Goal: Transaction & Acquisition: Book appointment/travel/reservation

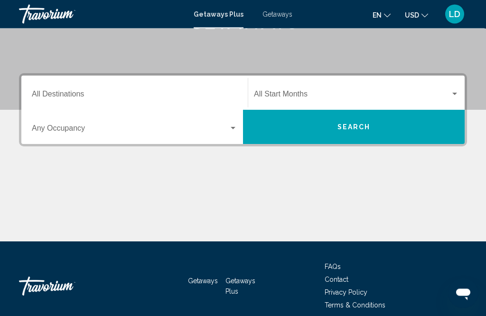
scroll to position [175, 0]
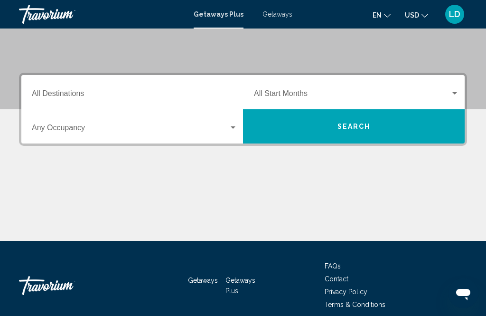
click at [371, 93] on span "Search widget" at bounding box center [352, 95] width 197 height 9
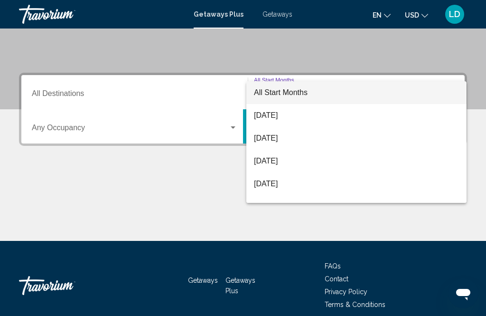
scroll to position [187, 0]
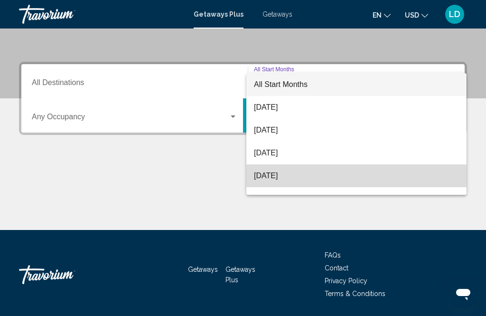
click at [295, 179] on span "[DATE]" at bounding box center [356, 175] width 205 height 23
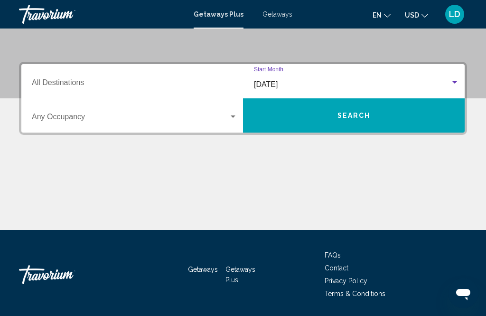
click at [221, 115] on span "Search widget" at bounding box center [130, 118] width 197 height 9
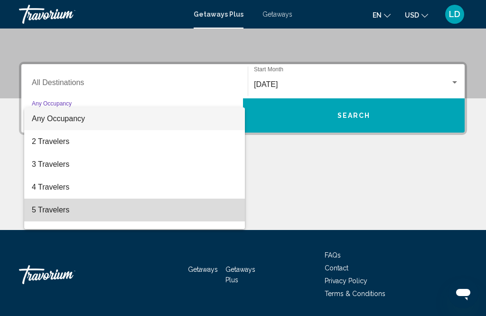
click at [60, 211] on span "5 Travelers" at bounding box center [135, 210] width 206 height 23
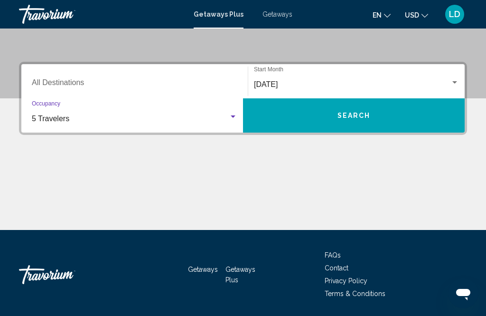
click at [351, 116] on span "Search" at bounding box center [354, 116] width 33 height 8
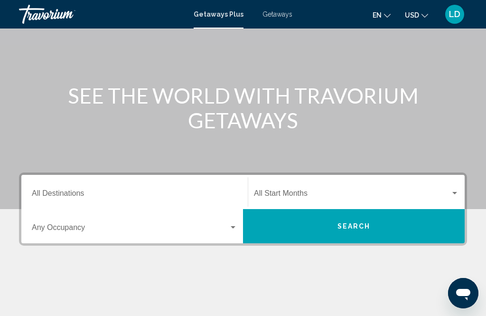
scroll to position [76, 0]
click at [162, 199] on input "Destination All Destinations" at bounding box center [135, 195] width 206 height 9
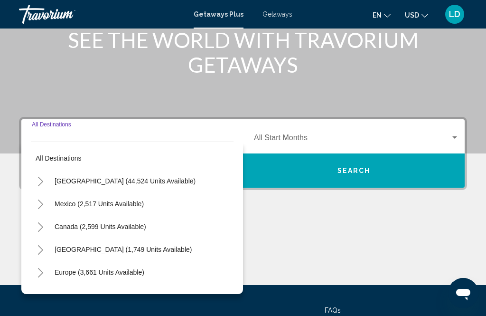
scroll to position [217, 0]
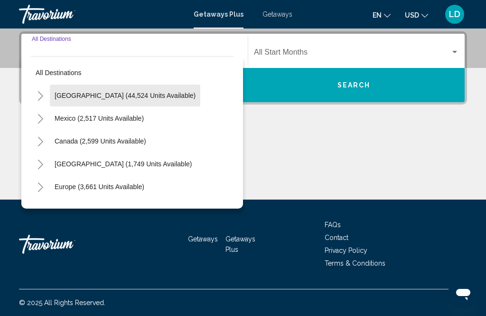
click at [130, 96] on span "[GEOGRAPHIC_DATA] (44,524 units available)" at bounding box center [125, 96] width 141 height 8
type input "**********"
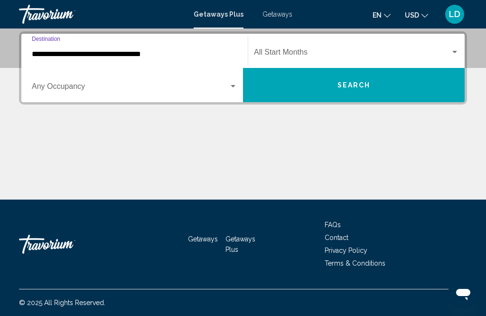
click at [337, 58] on span "Search widget" at bounding box center [352, 54] width 197 height 9
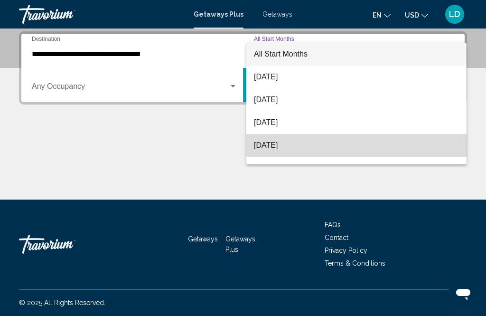
click at [294, 147] on span "[DATE]" at bounding box center [356, 145] width 205 height 23
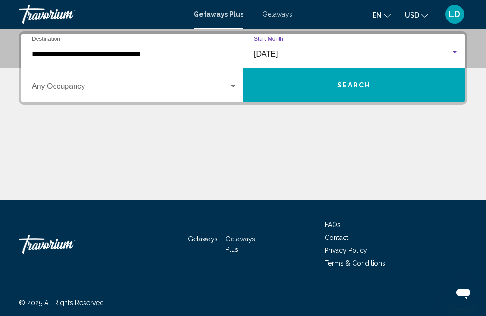
click at [226, 91] on span "Search widget" at bounding box center [130, 88] width 197 height 9
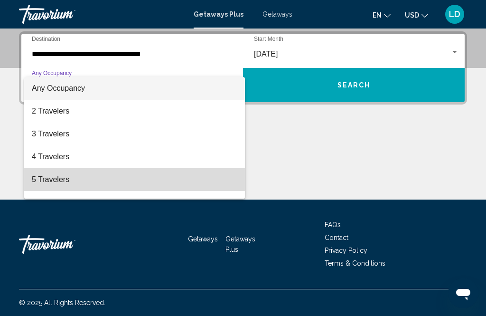
click at [101, 183] on span "5 Travelers" at bounding box center [135, 179] width 206 height 23
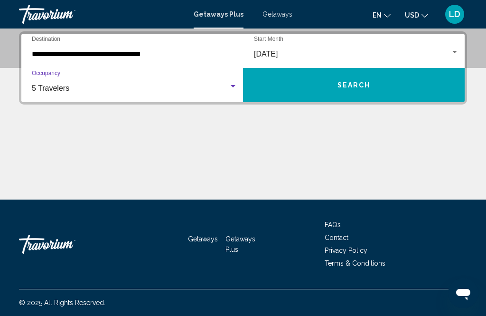
click at [350, 86] on span "Search" at bounding box center [354, 86] width 33 height 8
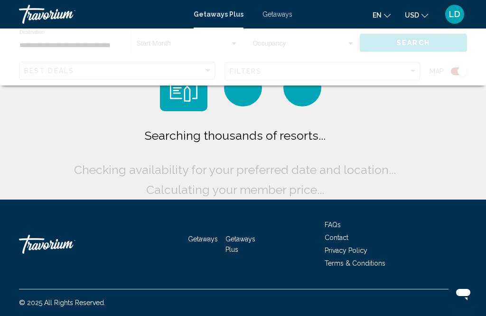
scroll to position [30, 0]
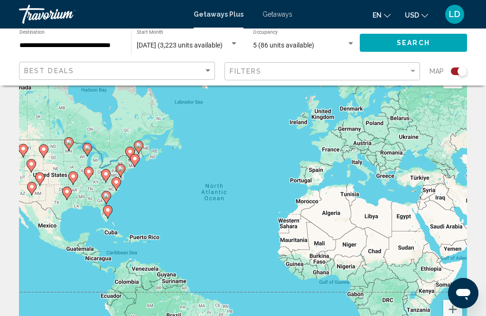
click at [410, 43] on span "Search" at bounding box center [413, 43] width 33 height 8
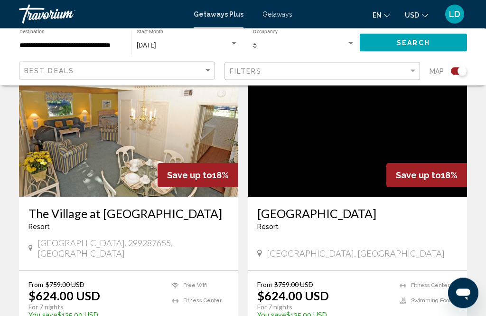
scroll to position [1364, 0]
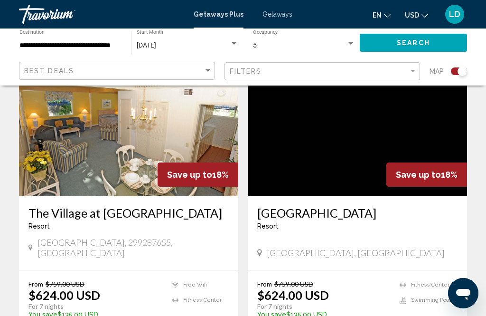
click at [357, 311] on p "You save $135.00 USD" at bounding box center [323, 315] width 133 height 8
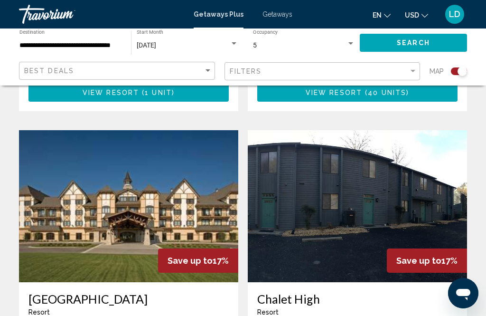
scroll to position [1934, 0]
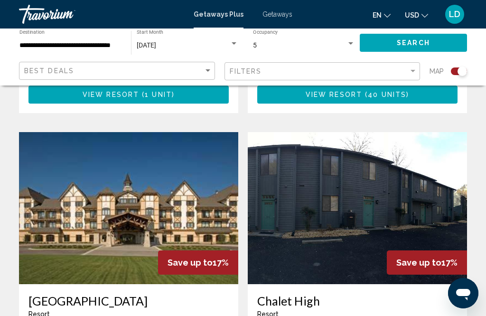
click at [278, 14] on span "Getaways" at bounding box center [278, 14] width 30 height 8
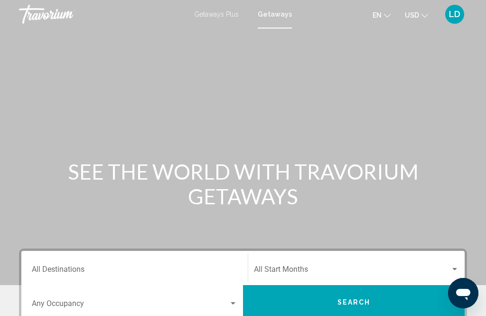
scroll to position [4, 0]
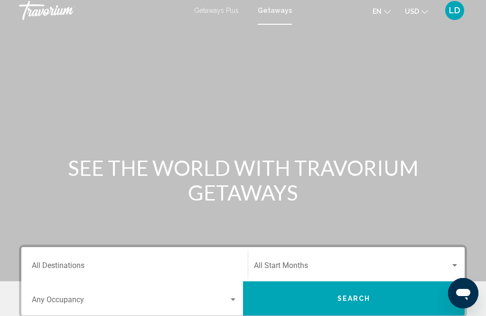
click at [227, 12] on span "Getaways Plus" at bounding box center [216, 11] width 45 height 8
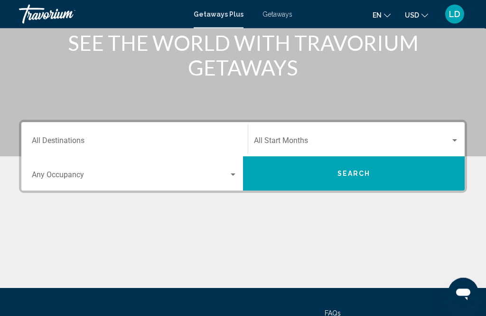
scroll to position [117, 0]
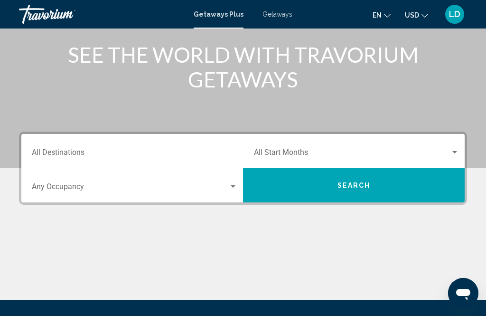
click at [194, 152] on input "Destination All Destinations" at bounding box center [135, 154] width 206 height 9
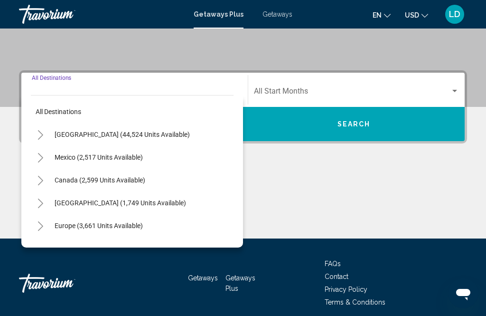
scroll to position [187, 0]
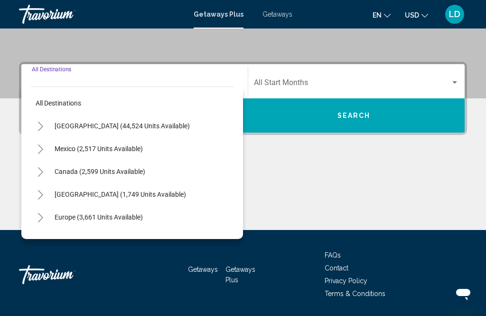
click at [132, 151] on span "Mexico (2,517 units available)" at bounding box center [99, 149] width 88 height 8
type input "**********"
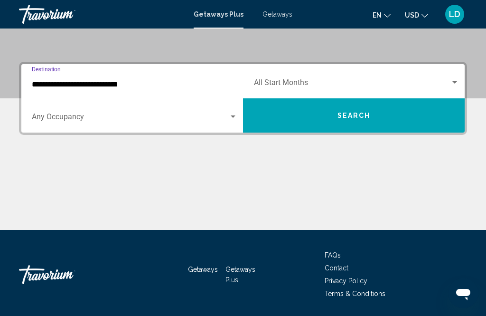
click at [171, 121] on span "Search widget" at bounding box center [130, 118] width 197 height 9
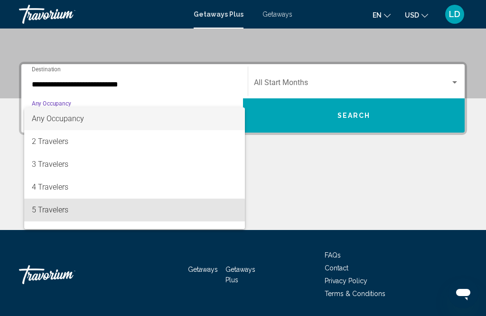
click at [102, 212] on span "5 Travelers" at bounding box center [135, 210] width 206 height 23
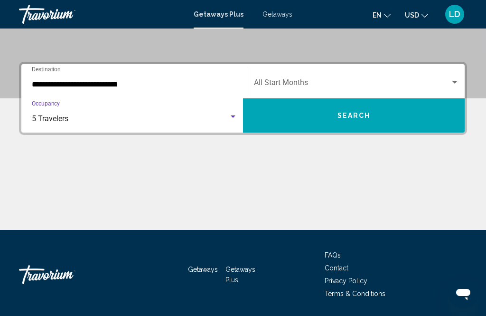
click at [376, 87] on span "Search widget" at bounding box center [352, 84] width 197 height 9
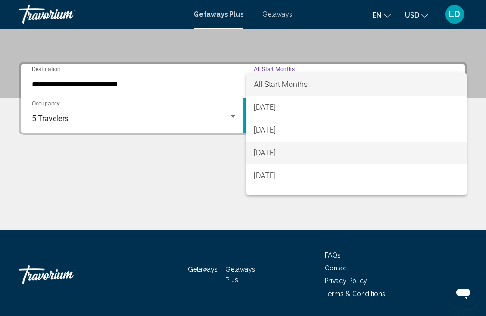
click at [305, 153] on span "[DATE]" at bounding box center [356, 153] width 205 height 23
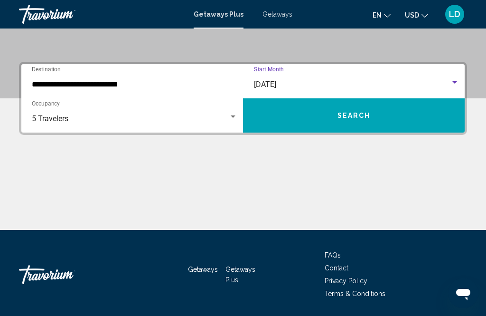
click at [352, 112] on span "Search" at bounding box center [354, 116] width 33 height 8
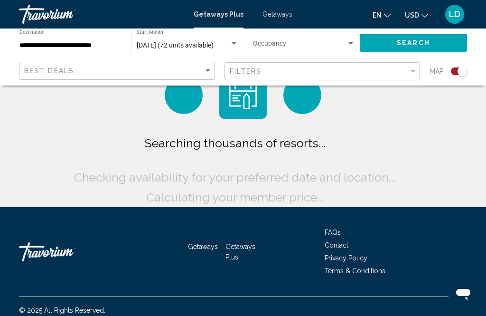
click at [468, 178] on div "Searching thousands of resorts... Checking availability for your preferred date…" at bounding box center [243, 103] width 486 height 207
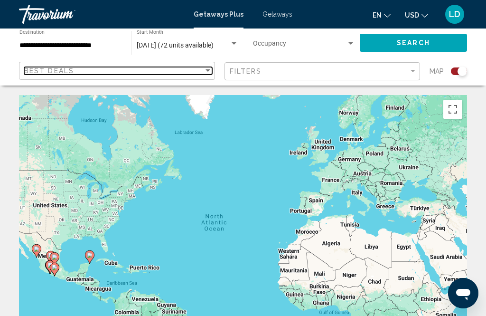
click at [208, 69] on div "Sort by" at bounding box center [208, 71] width 9 height 8
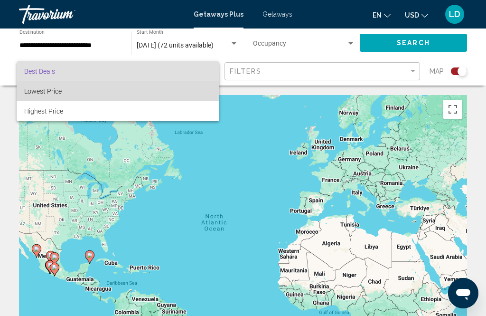
click at [107, 96] on span "Lowest Price" at bounding box center [118, 91] width 188 height 20
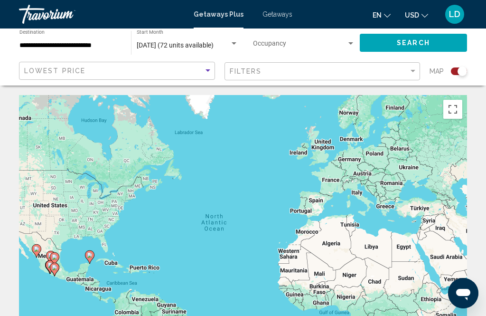
click at [421, 45] on span "Search" at bounding box center [413, 43] width 33 height 8
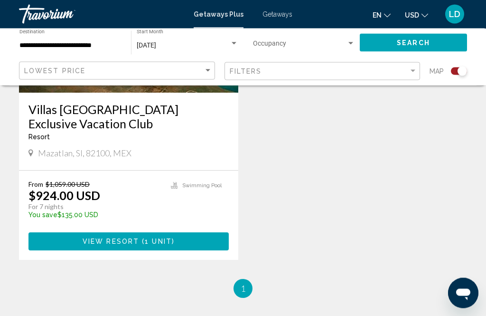
scroll to position [1823, 0]
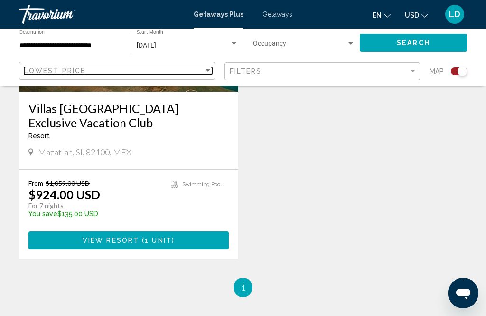
click at [24, 69] on span "Lowest Price" at bounding box center [54, 71] width 61 height 8
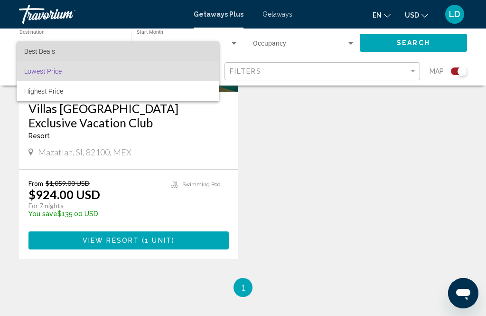
click at [29, 42] on span "Best Deals" at bounding box center [118, 51] width 188 height 20
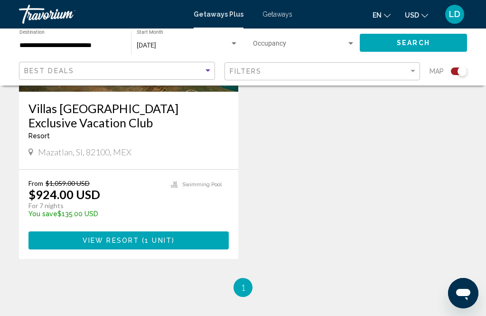
click at [396, 39] on button "Search" at bounding box center [413, 43] width 107 height 18
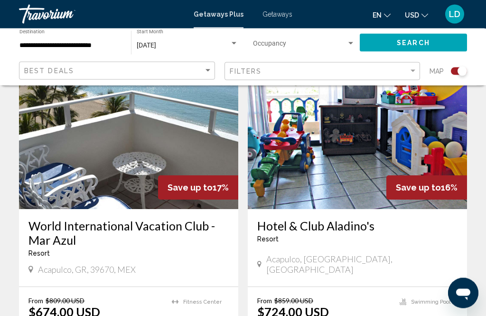
scroll to position [703, 0]
click at [237, 42] on div "Search widget" at bounding box center [234, 44] width 9 height 8
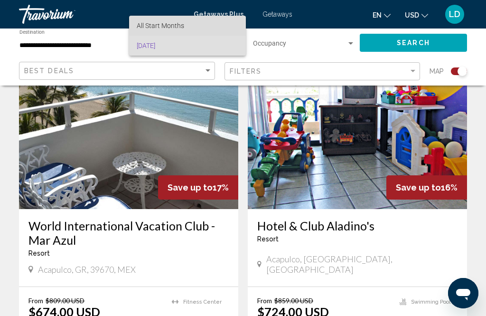
click at [192, 20] on span "All Start Months" at bounding box center [188, 26] width 102 height 20
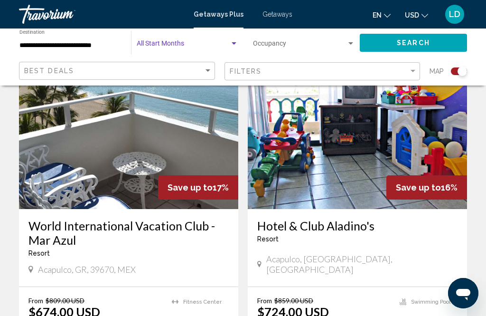
click at [425, 42] on span "Search" at bounding box center [413, 43] width 33 height 8
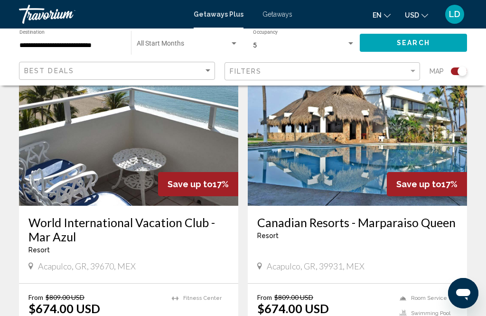
scroll to position [1044, 0]
